Goal: Task Accomplishment & Management: Manage account settings

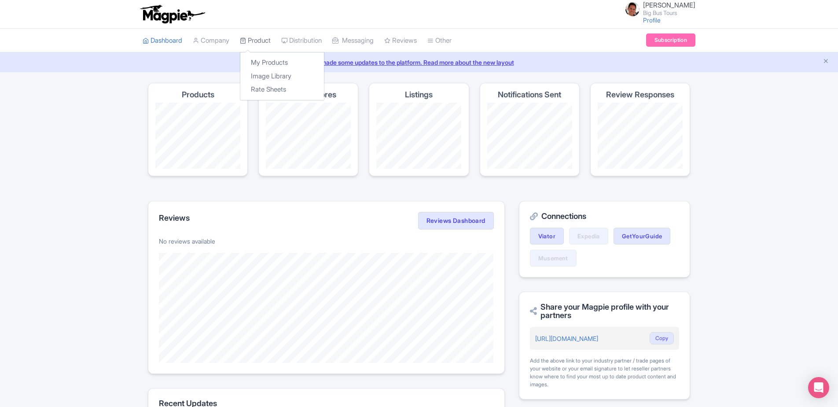
click at [251, 42] on link "Product" at bounding box center [255, 41] width 31 height 24
click at [265, 61] on link "My Products" at bounding box center [282, 63] width 84 height 14
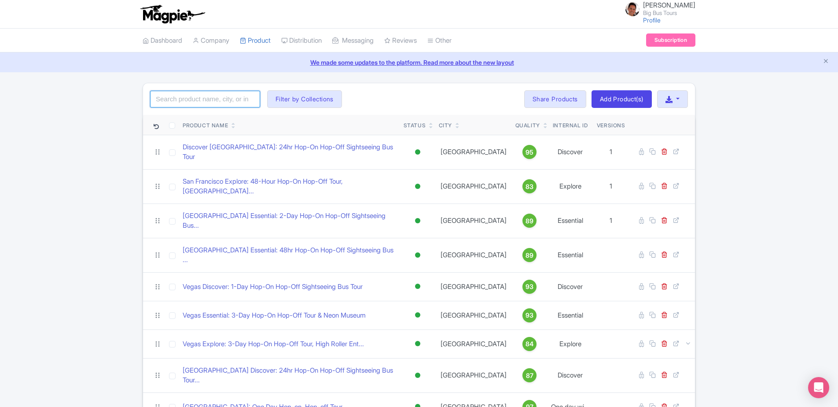
click at [206, 99] on input "search" at bounding box center [205, 99] width 110 height 17
type input "celebrity"
click button "Search" at bounding box center [0, 0] width 0 height 0
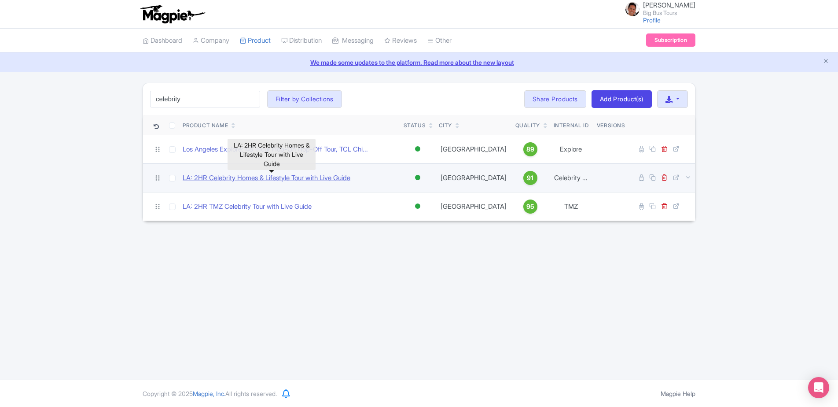
click at [318, 177] on link "LA: 2HR Celebrity Homes & Lifestyle Tour with Live Guide" at bounding box center [267, 178] width 168 height 10
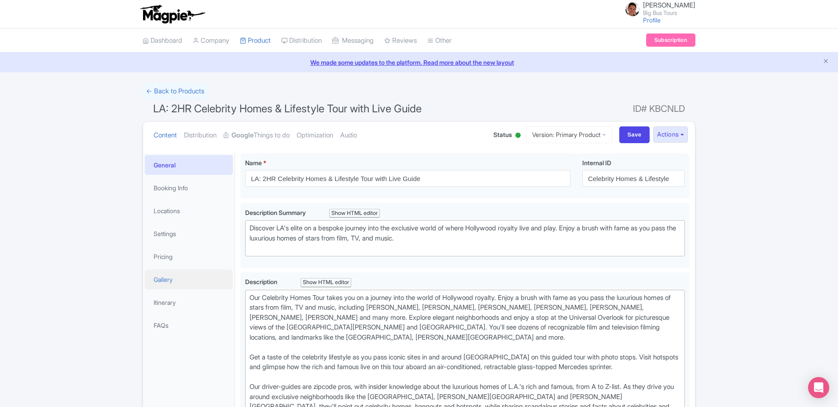
click at [190, 277] on link "Gallery" at bounding box center [189, 280] width 88 height 20
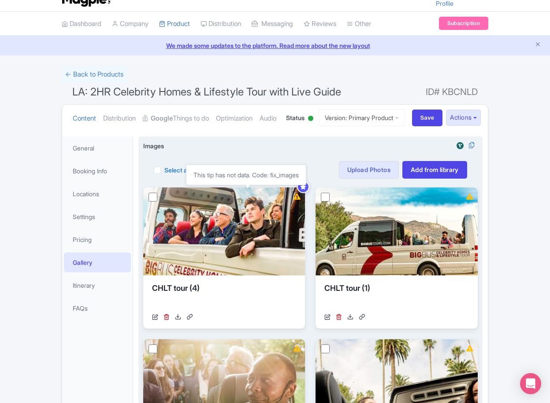
scroll to position [147, 0]
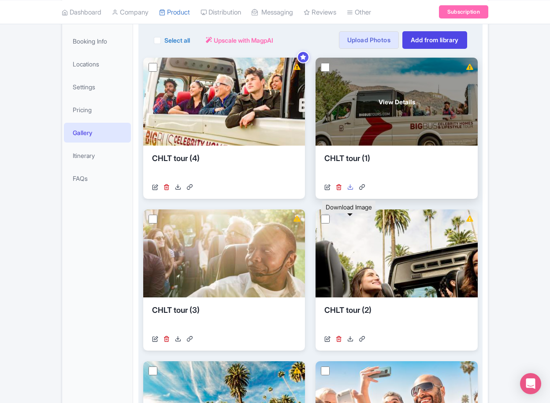
click at [350, 190] on icon at bounding box center [350, 187] width 6 height 6
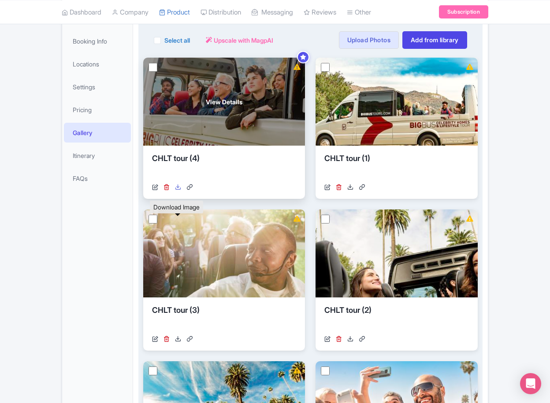
click at [178, 190] on icon at bounding box center [178, 187] width 6 height 6
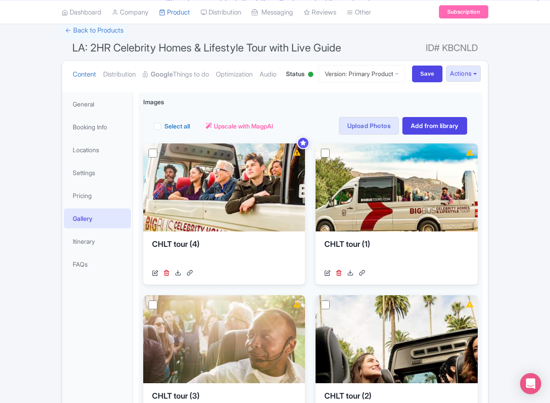
scroll to position [59, 0]
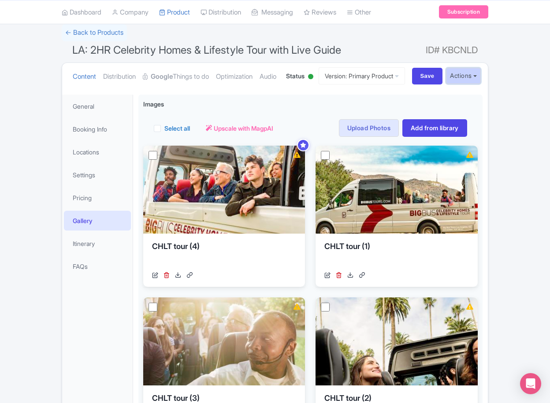
click at [480, 84] on button "Actions" at bounding box center [463, 76] width 35 height 16
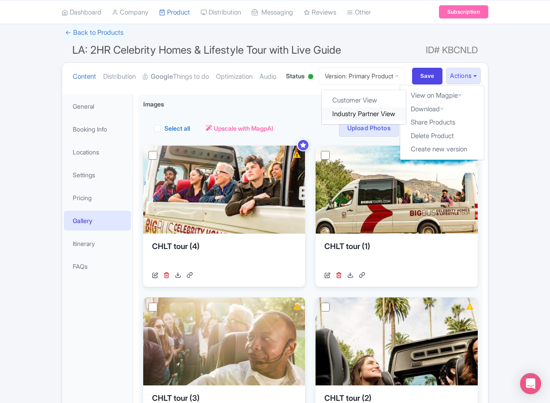
click at [362, 121] on link "Industry Partner View" at bounding box center [364, 114] width 84 height 14
